Goal: Check status: Check status

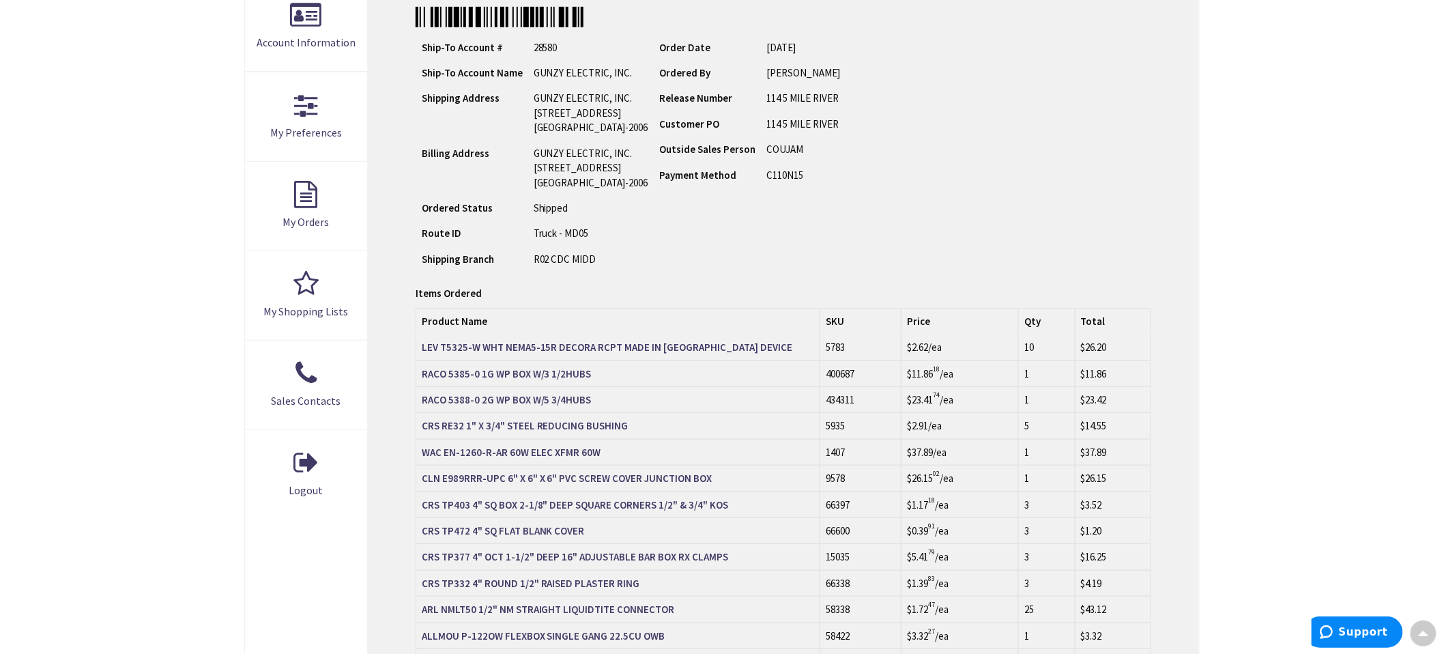
scroll to position [303, 0]
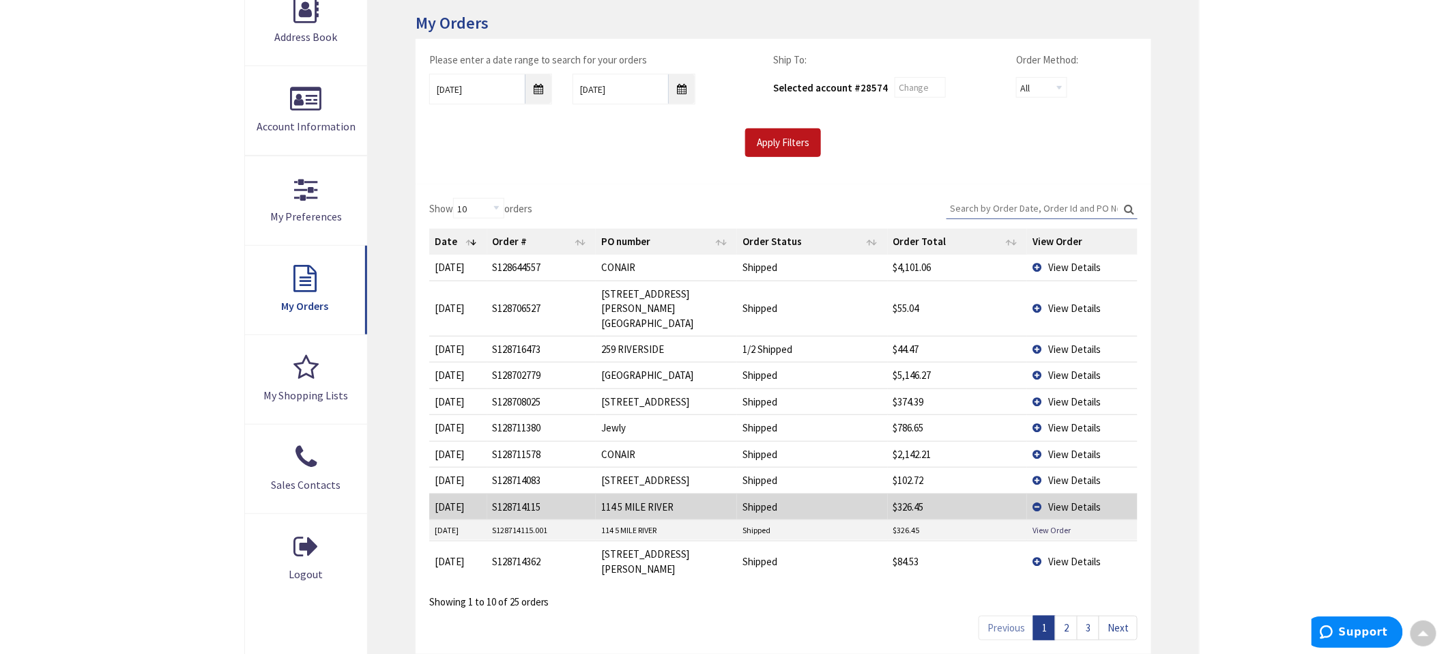
click at [1068, 616] on link "2" at bounding box center [1066, 628] width 23 height 24
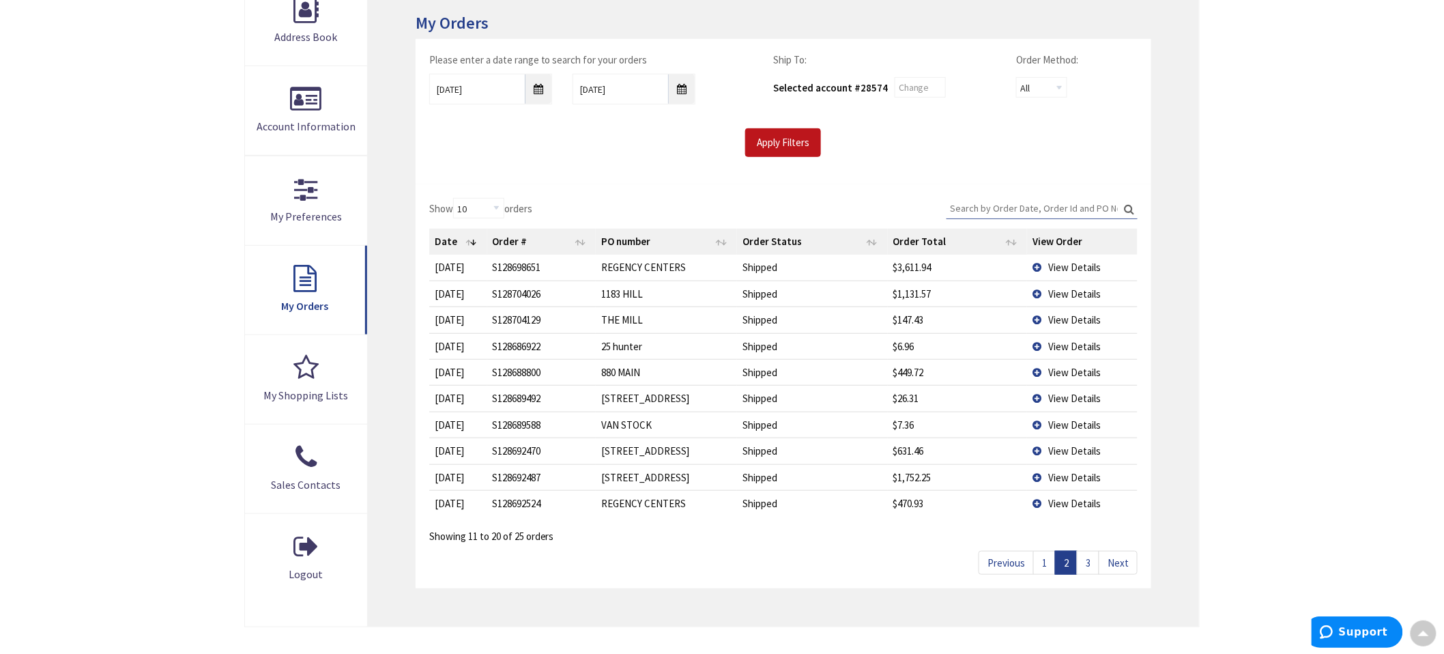
click at [1048, 565] on link "1" at bounding box center [1044, 563] width 23 height 24
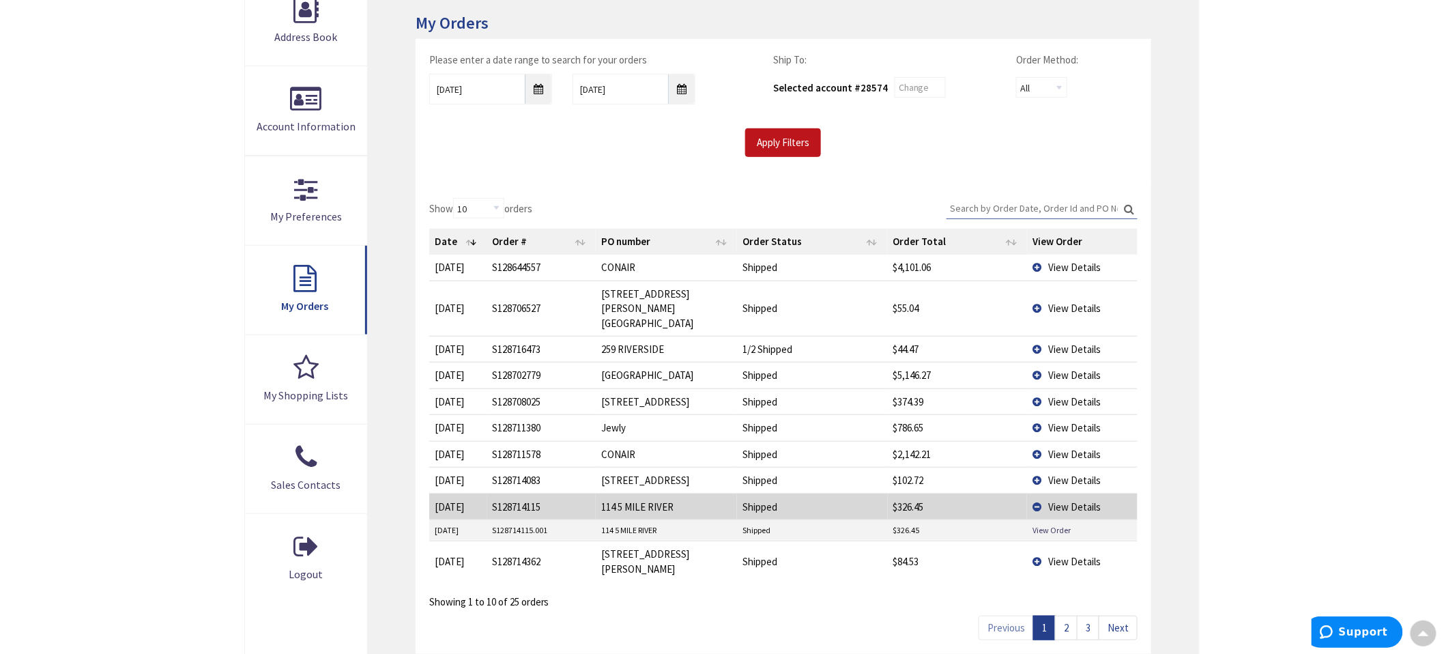
click at [1068, 616] on link "2" at bounding box center [1066, 628] width 23 height 24
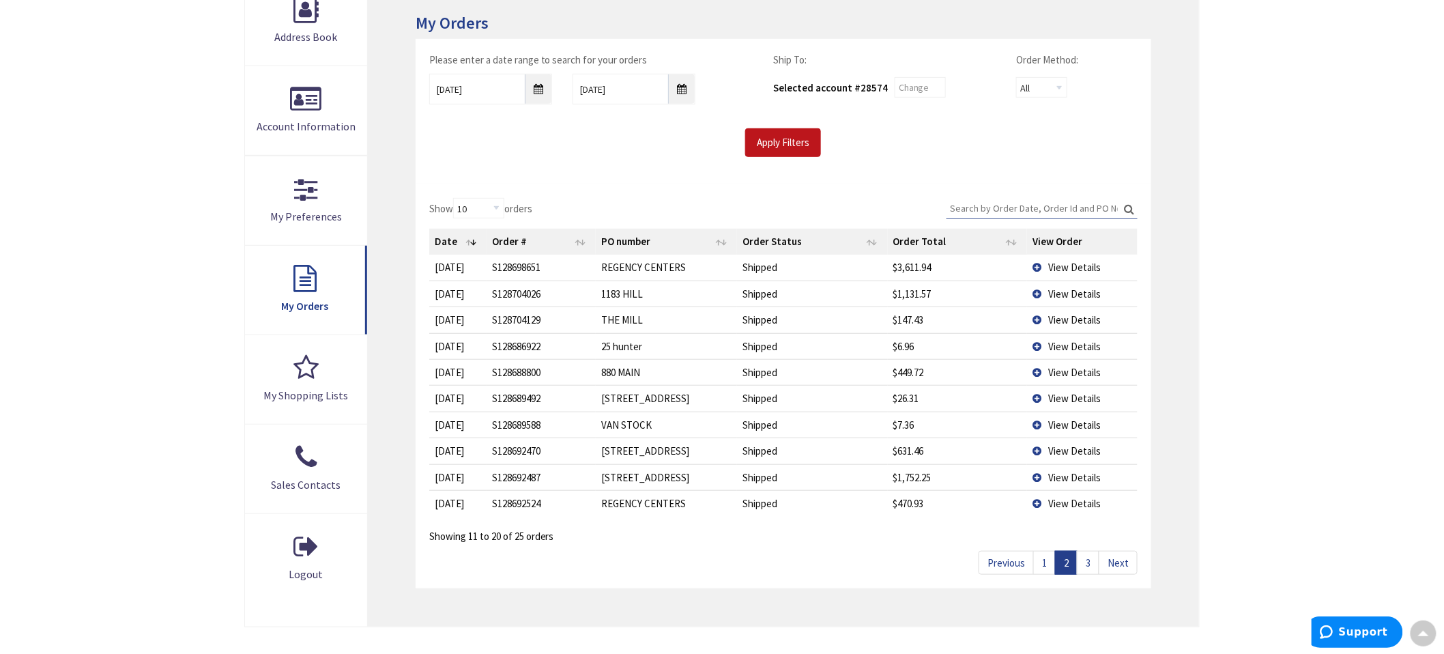
click at [1039, 425] on td "View Details" at bounding box center [1082, 425] width 111 height 26
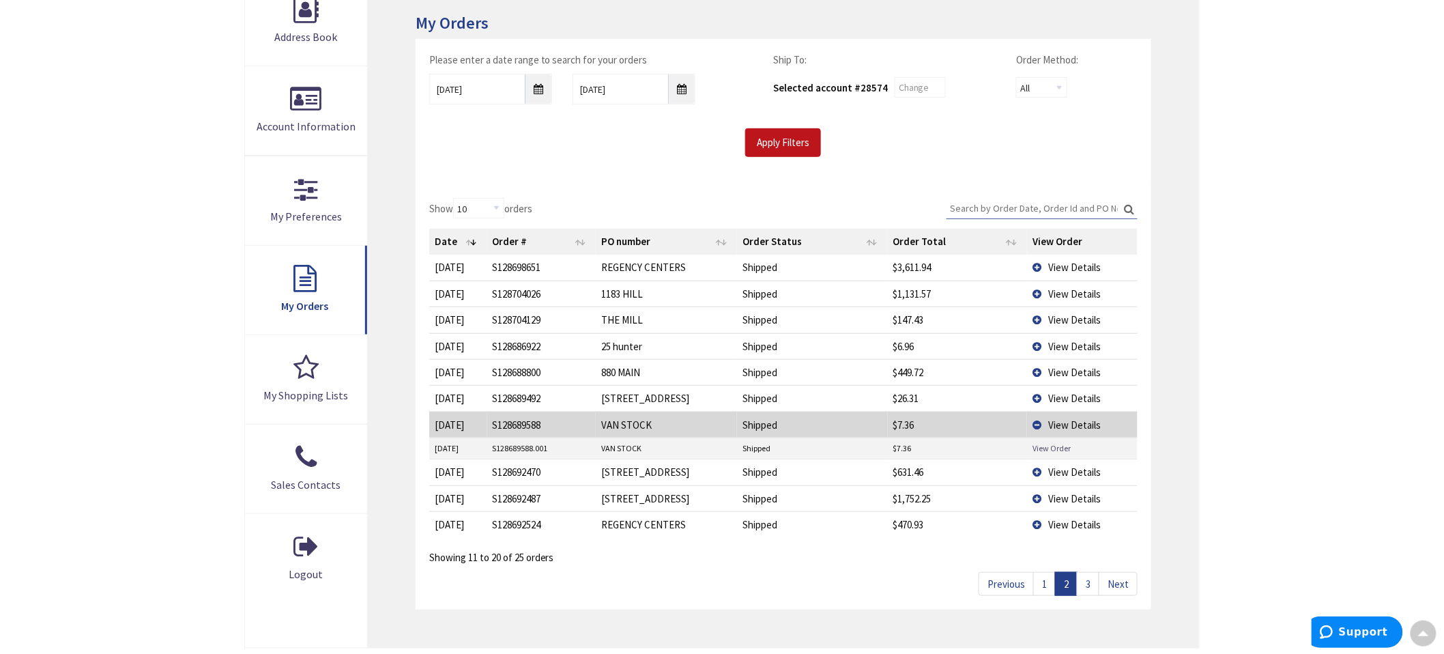
click at [1039, 447] on link "View Order" at bounding box center [1052, 448] width 38 height 12
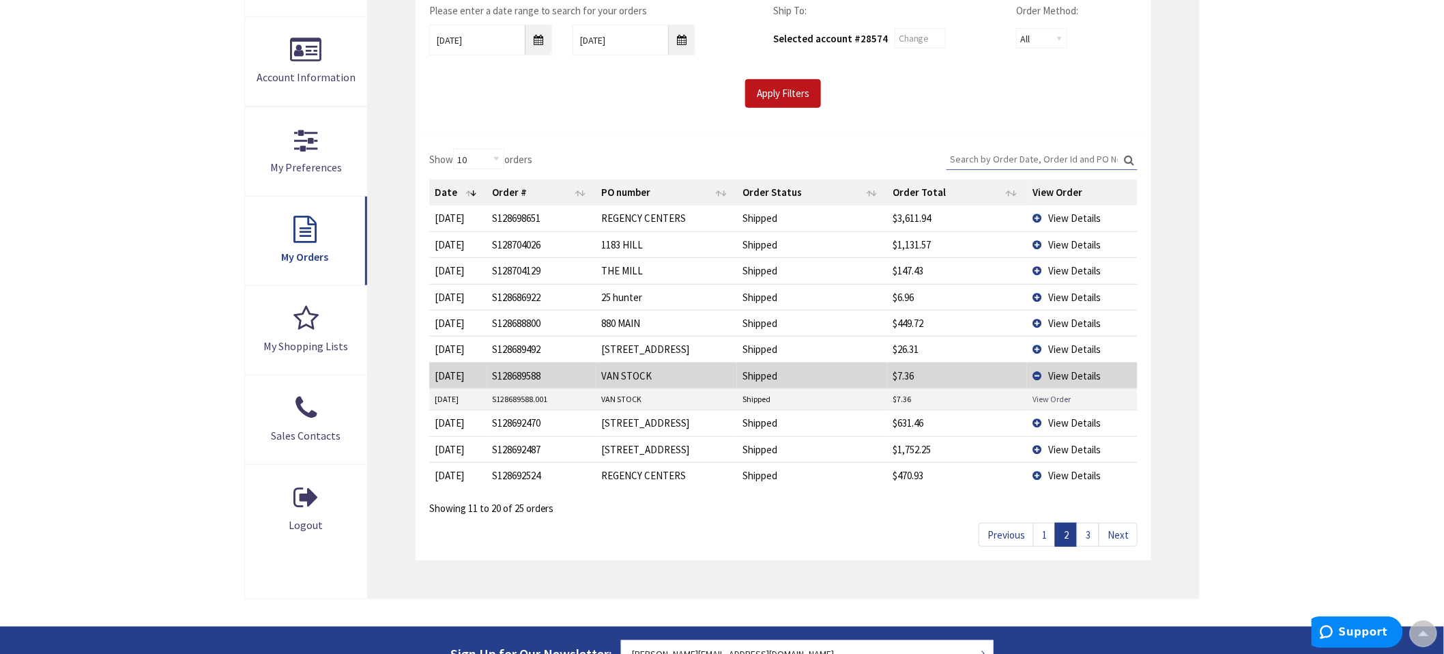
scroll to position [303, 0]
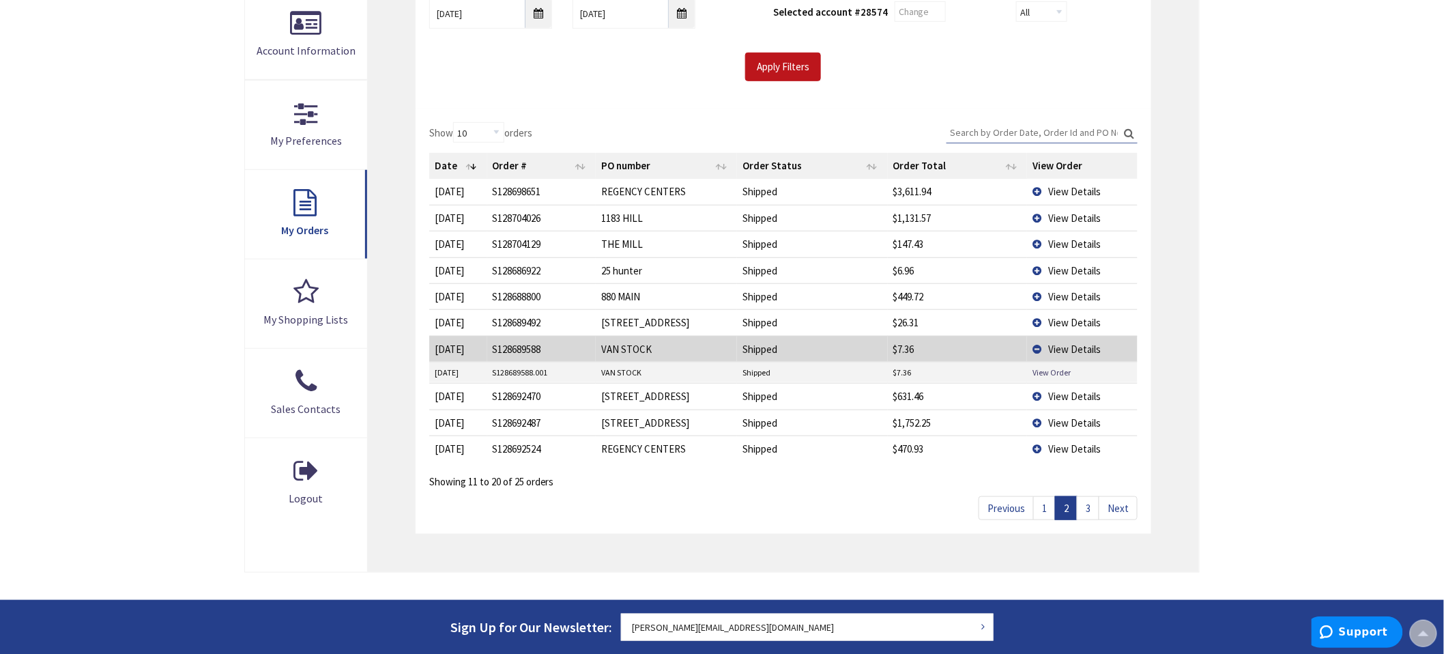
click at [1046, 511] on link "1" at bounding box center [1044, 508] width 23 height 24
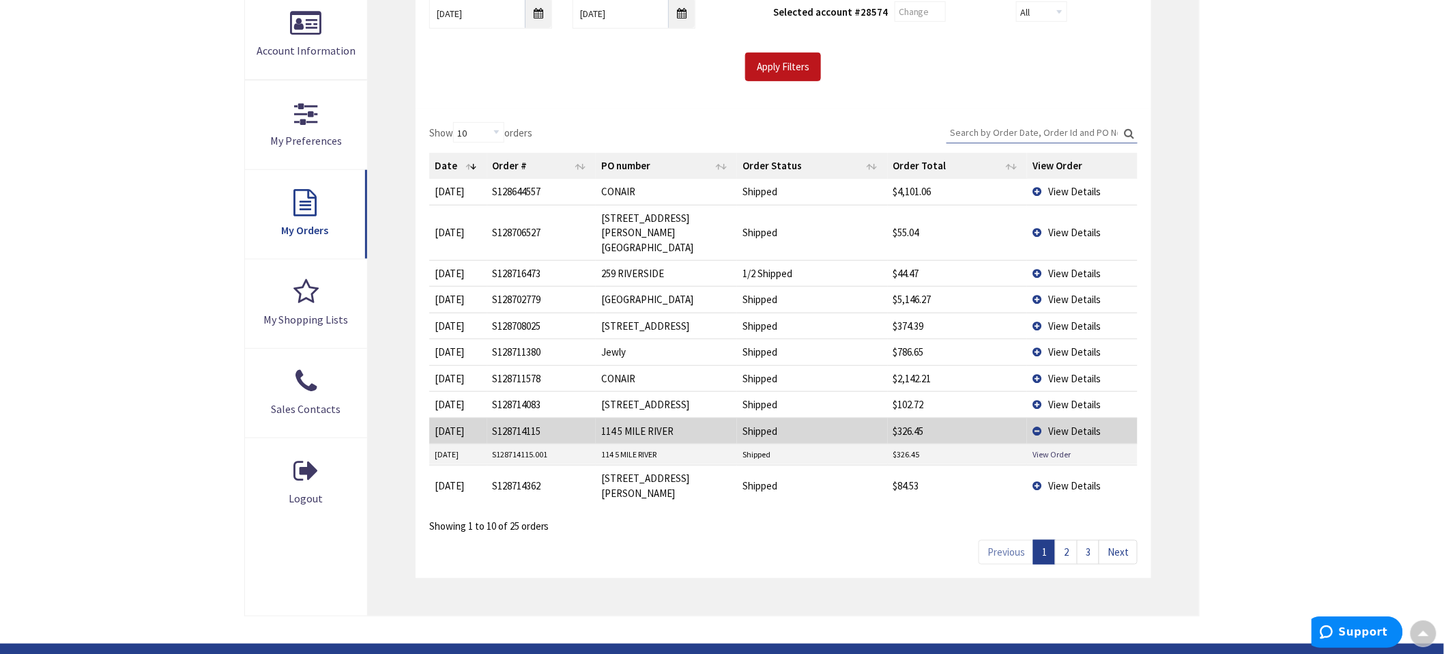
click at [1063, 540] on link "2" at bounding box center [1066, 552] width 23 height 24
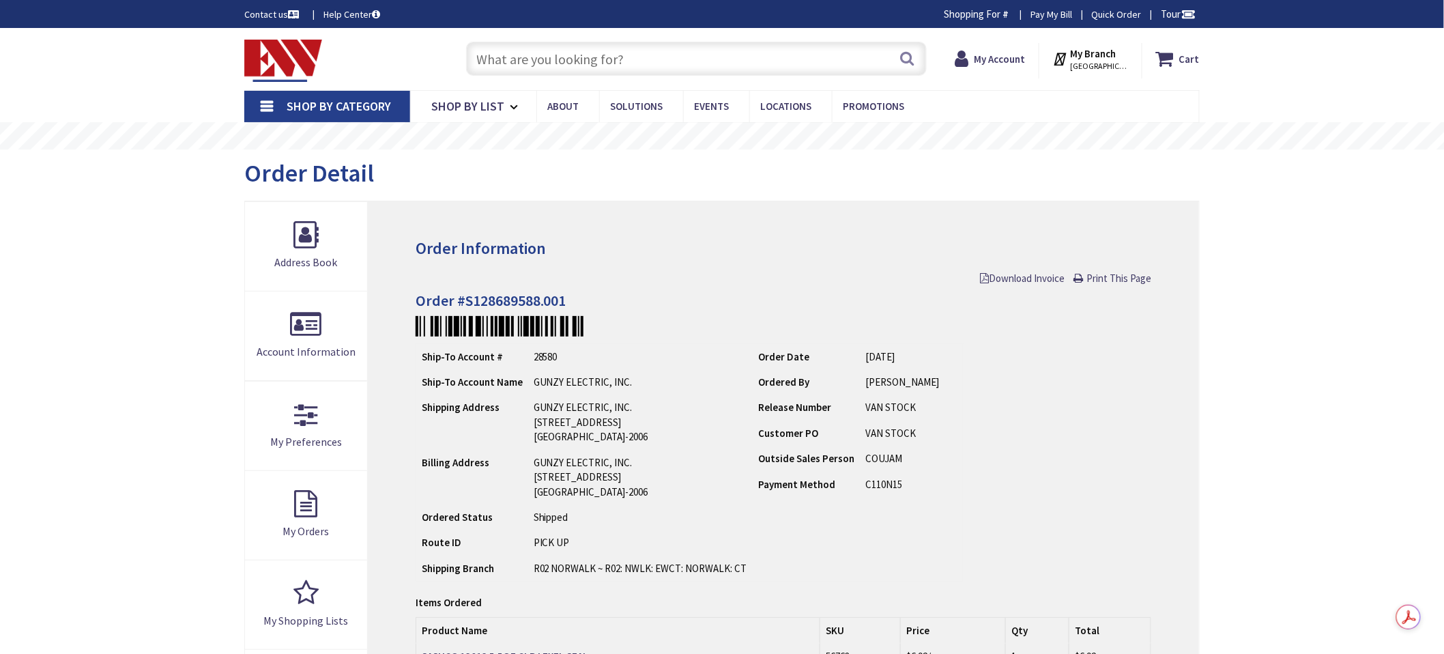
scroll to position [76, 0]
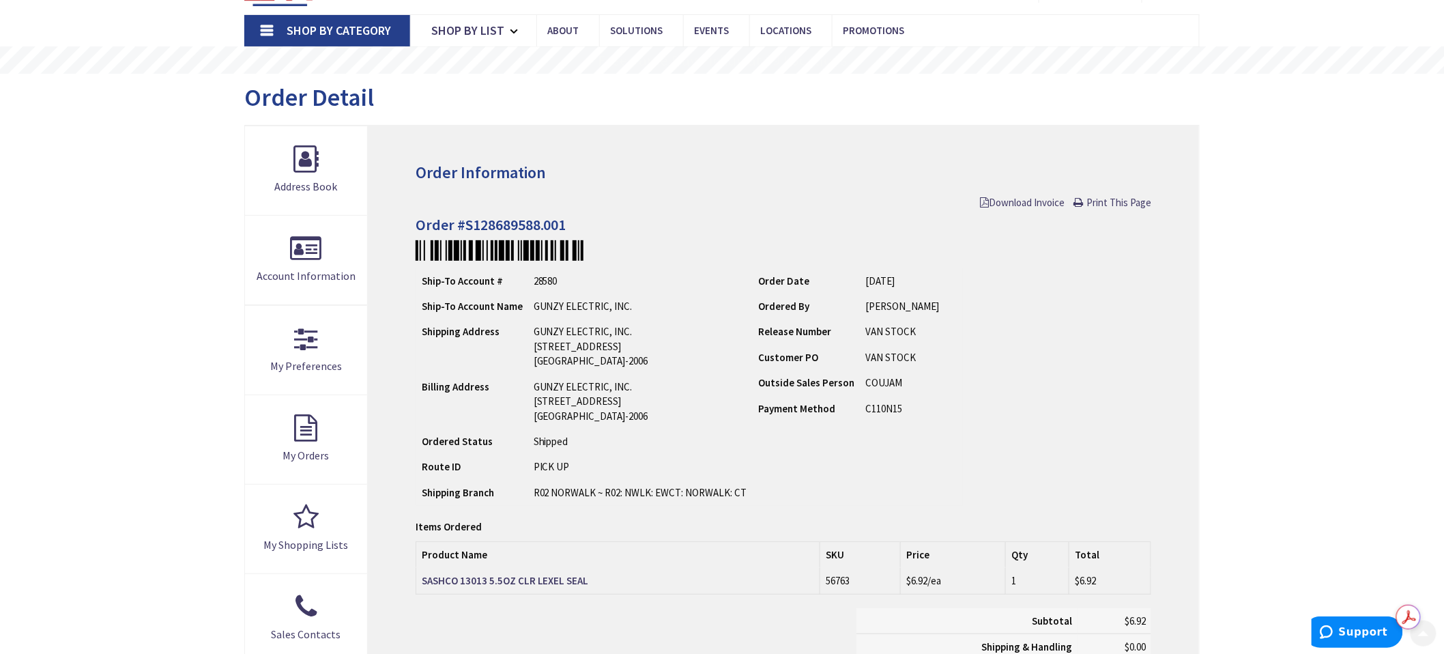
type input "[GEOGRAPHIC_DATA][PERSON_NAME], [GEOGRAPHIC_DATA]"
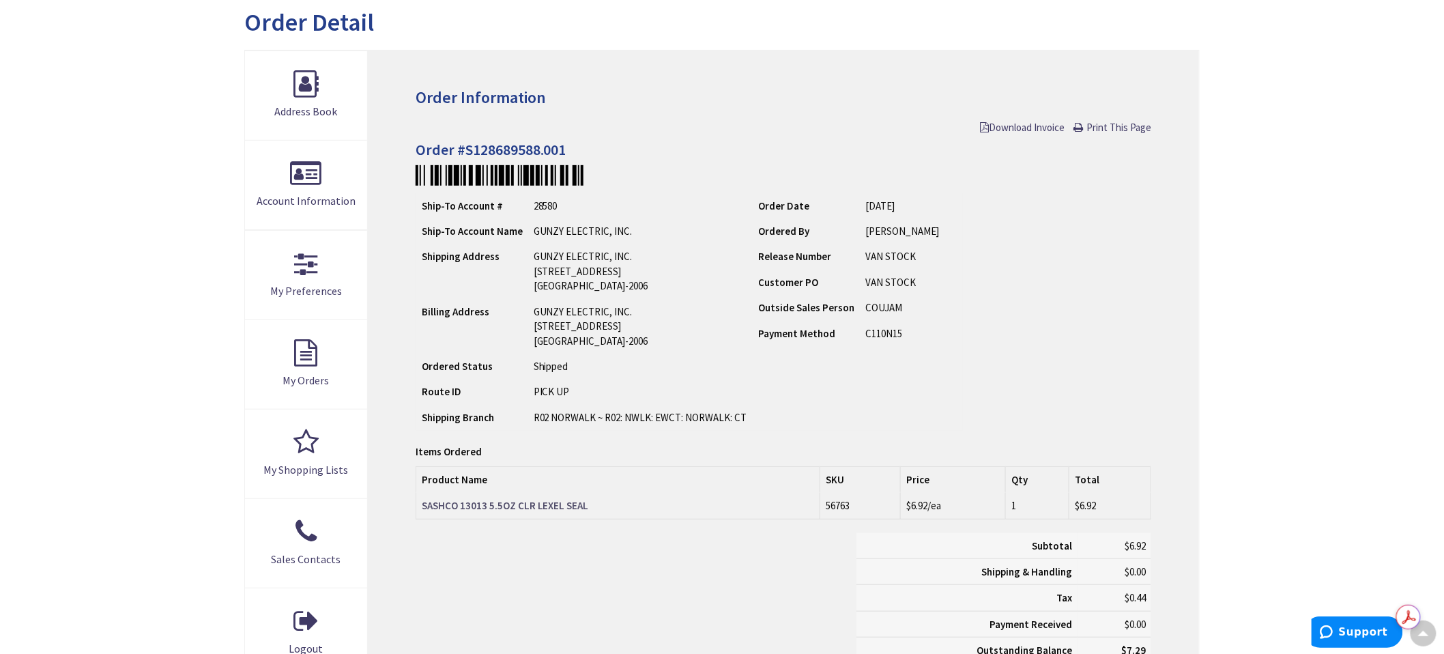
click at [516, 506] on strong "SASHCO 13013 5.5OZ CLR LEXEL SEAL" at bounding box center [505, 505] width 167 height 13
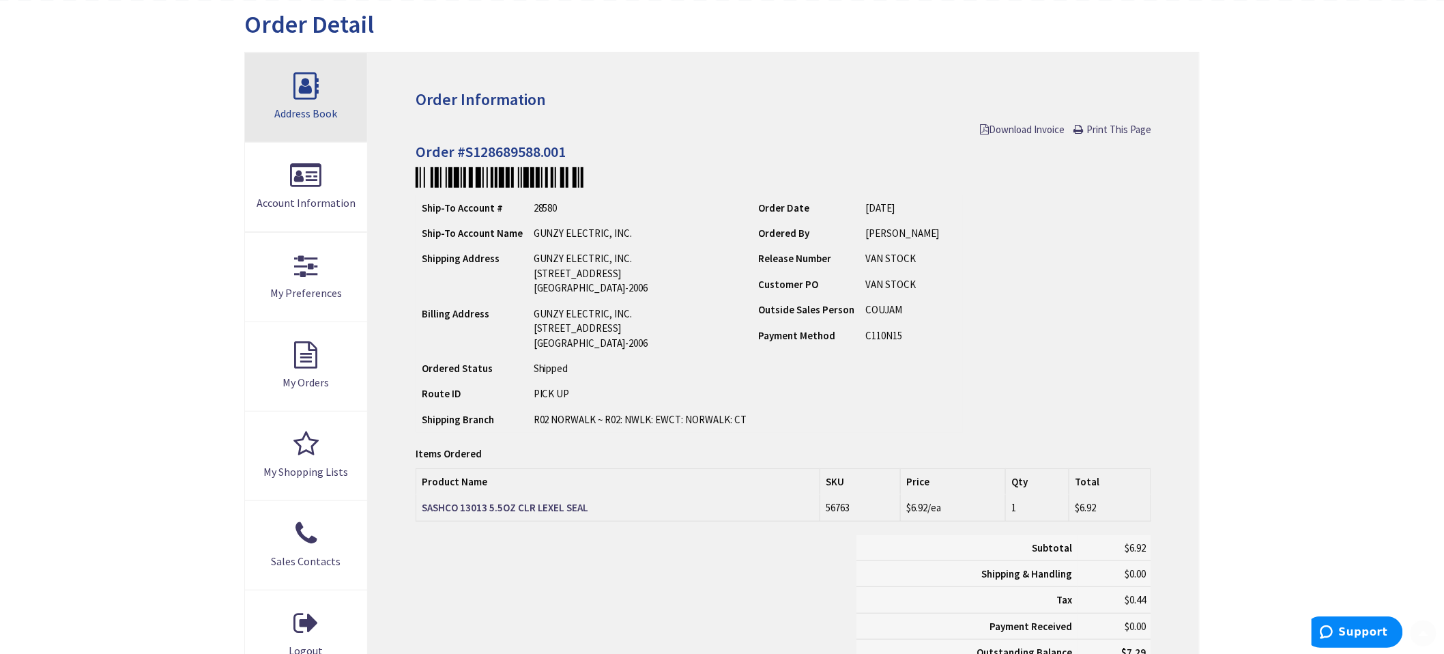
scroll to position [153, 0]
